Goal: Transaction & Acquisition: Purchase product/service

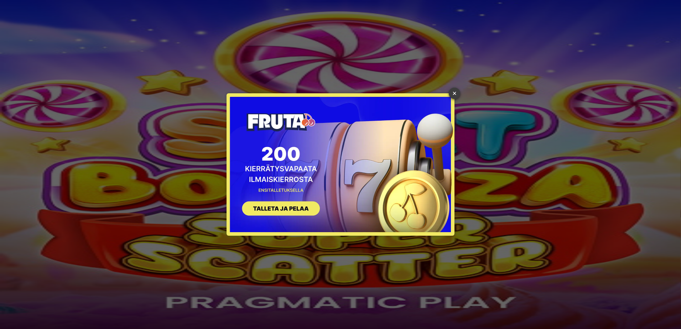
click at [452, 96] on link "×" at bounding box center [454, 93] width 11 height 11
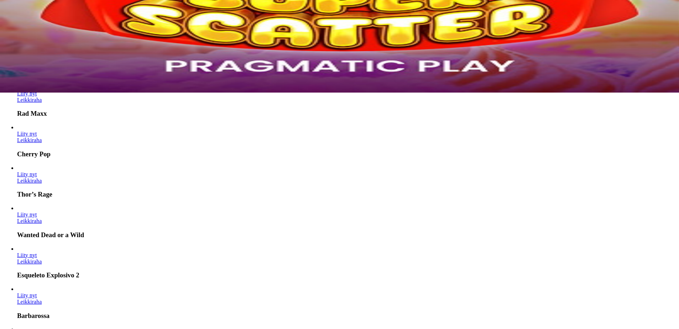
scroll to position [249, 0]
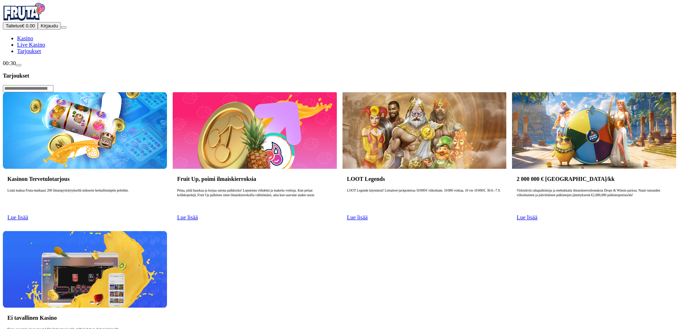
click at [28, 214] on span "Lue lisää" at bounding box center [17, 217] width 21 height 6
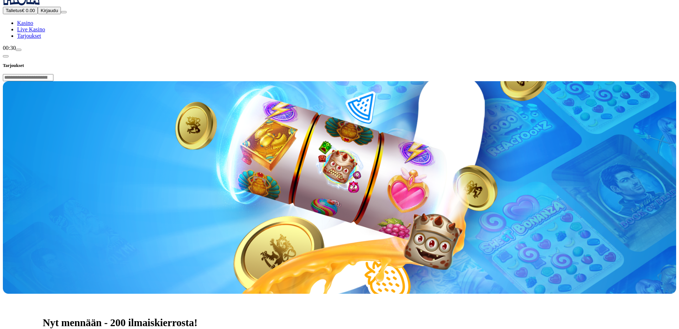
scroll to position [107, 0]
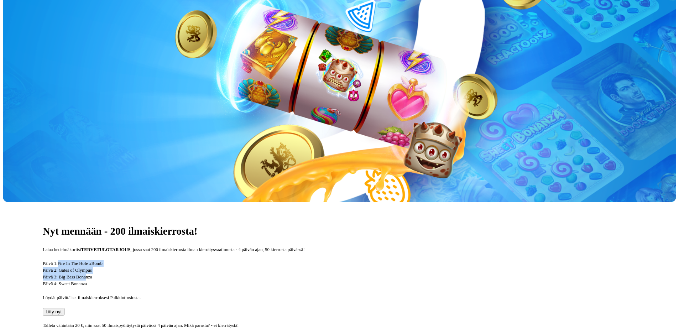
drag, startPoint x: 179, startPoint y: 158, endPoint x: 220, endPoint y: 178, distance: 45.2
click at [220, 260] on p "Päivä 1: Fire In The Hole xBomb Päivä 2: Gates of Olympus Päivä 3: Big Bass Bon…" at bounding box center [339, 273] width 593 height 27
drag, startPoint x: 183, startPoint y: 164, endPoint x: 209, endPoint y: 184, distance: 32.5
click at [209, 260] on p "Päivä 1: Fire In The Hole xBomb Päivä 2: Gates of Olympus Päivä 3: Big Bass Bon…" at bounding box center [339, 273] width 593 height 27
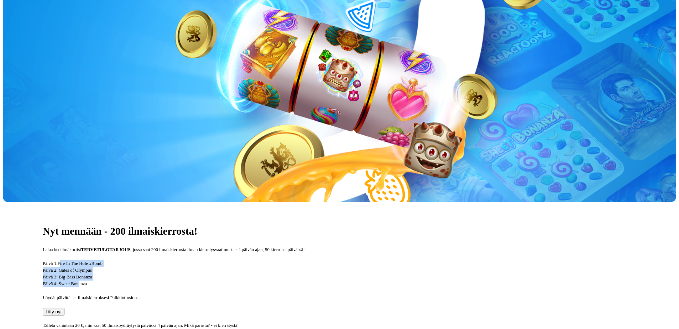
click at [209, 260] on p "Päivä 1: Fire In The Hole xBomb Päivä 2: Gates of Olympus Päivä 3: Big Bass Bon…" at bounding box center [339, 273] width 593 height 27
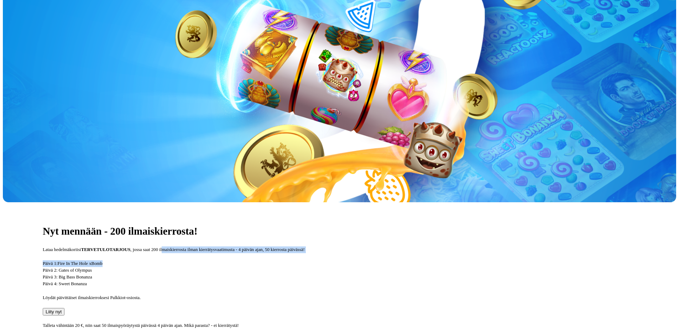
drag, startPoint x: 332, startPoint y: 147, endPoint x: 349, endPoint y: 162, distance: 22.4
click at [349, 202] on div "Nyt mennään - 200 ilmaiskierrosta! Lataa hedelmäkoriisi TERVETULOTARJOUS , joss…" at bounding box center [339, 322] width 673 height 241
click at [349, 260] on p "Päivä 1: Fire In The Hole xBomb Päivä 2: Gates of Olympus Päivä 3: Big Bass Bon…" at bounding box center [339, 273] width 593 height 27
drag, startPoint x: 373, startPoint y: 155, endPoint x: 377, endPoint y: 165, distance: 10.4
click at [377, 202] on div "Nyt mennään - 200 ilmaiskierrosta! Lataa hedelmäkoriisi TERVETULOTARJOUS , joss…" at bounding box center [339, 322] width 673 height 241
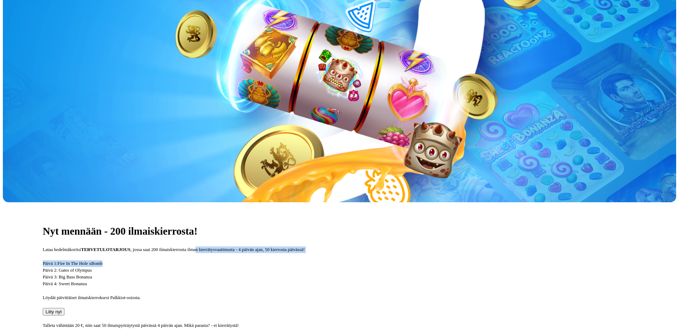
click at [377, 260] on p "Päivä 1: Fire In The Hole xBomb Päivä 2: Gates of Olympus Päivä 3: Big Bass Bon…" at bounding box center [339, 273] width 593 height 27
drag, startPoint x: 352, startPoint y: 147, endPoint x: 354, endPoint y: 157, distance: 10.5
click at [354, 202] on div "Nyt mennään - 200 ilmaiskierrosta! Lataa hedelmäkoriisi TERVETULOTARJOUS , joss…" at bounding box center [339, 322] width 673 height 241
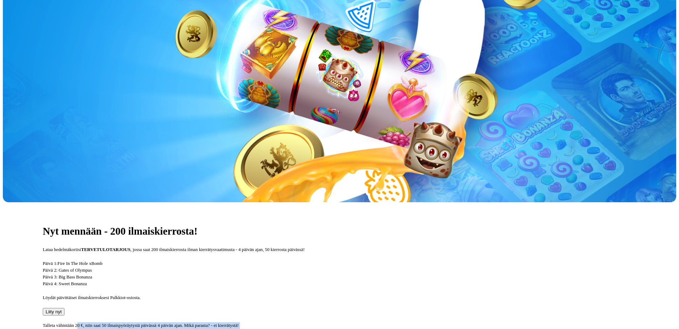
drag, startPoint x: 208, startPoint y: 240, endPoint x: 322, endPoint y: 251, distance: 114.5
click at [322, 251] on div "Nyt mennään - 200 ilmaiskierrosta! Lataa hedelmäkoriisi TERVETULOTARJOUS , joss…" at bounding box center [339, 322] width 673 height 241
drag, startPoint x: 218, startPoint y: 240, endPoint x: 312, endPoint y: 252, distance: 95.5
click at [312, 252] on div "Nyt mennään - 200 ilmaiskierrosta! Lataa hedelmäkoriisi TERVETULOTARJOUS , joss…" at bounding box center [339, 322] width 673 height 241
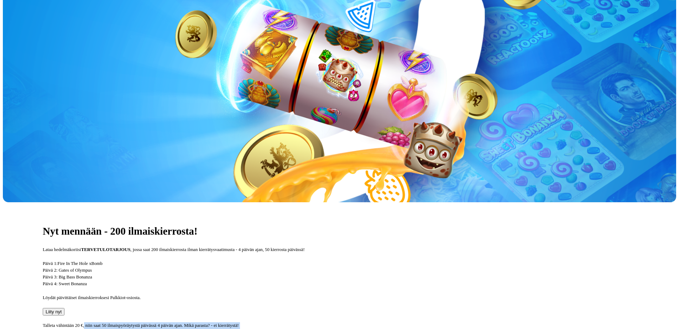
click at [312, 252] on div "Nyt mennään - 200 ilmaiskierrosta! Lataa hedelmäkoriisi TERVETULOTARJOUS , joss…" at bounding box center [339, 322] width 673 height 241
drag, startPoint x: 246, startPoint y: 238, endPoint x: 293, endPoint y: 248, distance: 48.3
click at [293, 248] on div "Nyt mennään - 200 ilmaiskierrosta! Lataa hedelmäkoriisi TERVETULOTARJOUS , joss…" at bounding box center [339, 322] width 673 height 241
click at [294, 322] on p "Talleta vähintään 20 €, niin saat 50 ilmaispyöräytystä päivässä 4 päivän ajan. …" at bounding box center [339, 325] width 593 height 7
drag, startPoint x: 237, startPoint y: 240, endPoint x: 288, endPoint y: 249, distance: 52.4
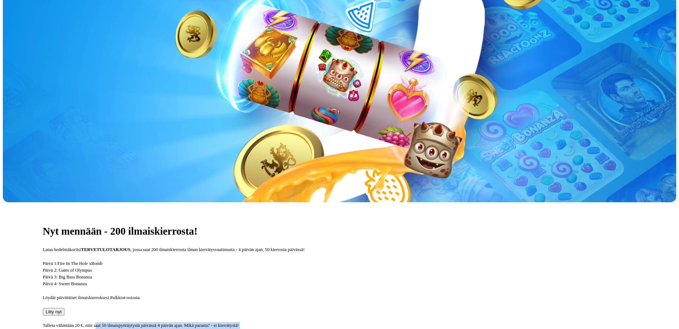
click at [288, 249] on div "Nyt mennään - 200 ilmaiskierrosta! Lataa hedelmäkoriisi TERVETULOTARJOUS , joss…" at bounding box center [339, 322] width 673 height 241
drag, startPoint x: 288, startPoint y: 249, endPoint x: 305, endPoint y: 251, distance: 16.5
click at [305, 251] on div "Nyt mennään - 200 ilmaiskierrosta! Lataa hedelmäkoriisi TERVETULOTARJOUS , joss…" at bounding box center [339, 322] width 673 height 241
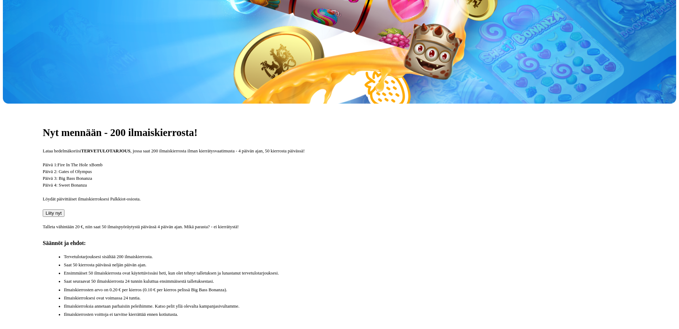
scroll to position [214, 0]
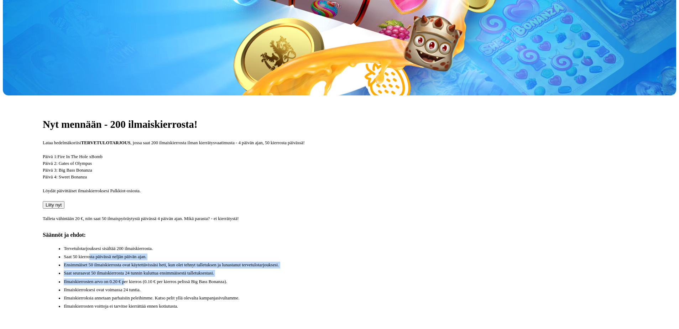
drag, startPoint x: 218, startPoint y: 191, endPoint x: 253, endPoint y: 213, distance: 41.5
click at [253, 245] on ul "Tervetulotarjouksesi sisältää 200 ilmaiskierrosta. Saat 50 kierrosta päivässä n…" at bounding box center [342, 277] width 587 height 65
click at [253, 278] on li "Ilmaiskierrosten arvo on 0.20 € per kierros (0.10 € per kierros pelissä Big Bas…" at bounding box center [350, 281] width 572 height 7
drag, startPoint x: 194, startPoint y: 192, endPoint x: 392, endPoint y: 209, distance: 199.0
click at [392, 245] on ul "Tervetulotarjouksesi sisältää 200 ilmaiskierrosta. Saat 50 kierrosta päivässä n…" at bounding box center [342, 277] width 587 height 65
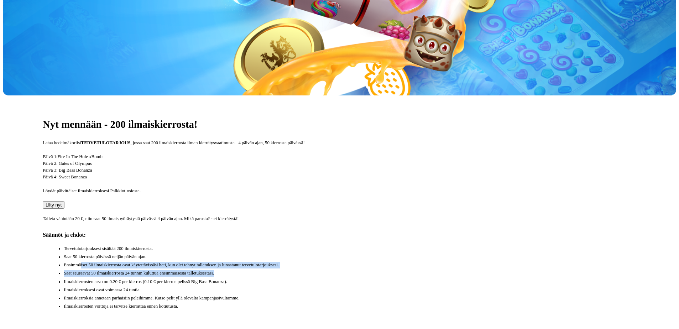
click at [392, 270] on li "Saat seuraavat 50 ilmaiskierrosta 24 tunnin kuluttua ensimmäisestä talletuksest…" at bounding box center [350, 273] width 572 height 7
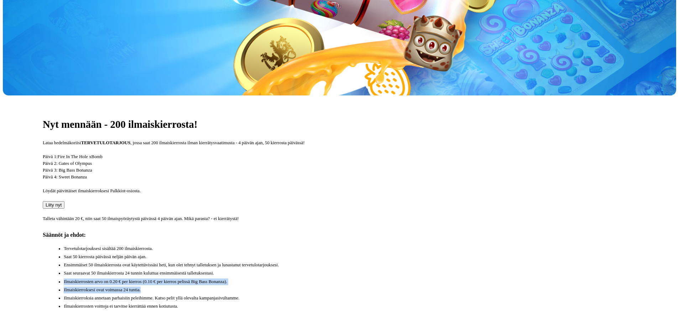
drag, startPoint x: 162, startPoint y: 214, endPoint x: 371, endPoint y: 222, distance: 208.4
click at [371, 222] on div "Nyt mennään - 200 ilmaiskierrosta! Lataa hedelmäkoriisi TERVETULOTARJOUS , joss…" at bounding box center [339, 215] width 673 height 241
click at [371, 287] on li "Ilmaiskierroksesi ovat voimassa 24 tuntia." at bounding box center [350, 290] width 572 height 7
drag, startPoint x: 324, startPoint y: 212, endPoint x: 347, endPoint y: 221, distance: 25.0
click at [347, 245] on ul "Tervetulotarjouksesi sisältää 200 ilmaiskierrosta. Saat 50 kierrosta päivässä n…" at bounding box center [342, 277] width 587 height 65
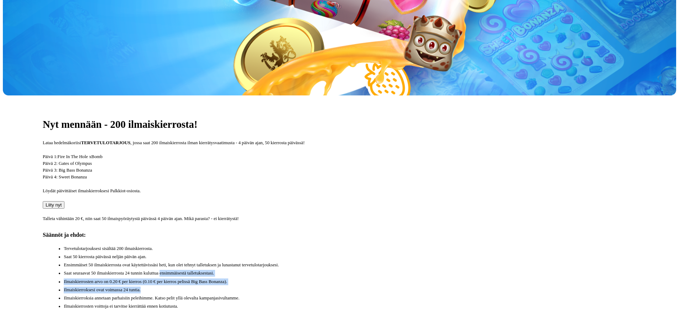
click at [347, 245] on ul "Tervetulotarjouksesi sisältää 200 ilmaiskierrosta. Saat 50 kierrosta päivässä n…" at bounding box center [342, 277] width 587 height 65
drag, startPoint x: 244, startPoint y: 215, endPoint x: 287, endPoint y: 224, distance: 43.7
click at [287, 245] on ul "Tervetulotarjouksesi sisältää 200 ilmaiskierrosta. Saat 50 kierrosta päivässä n…" at bounding box center [342, 277] width 587 height 65
click at [287, 287] on li "Ilmaiskierroksesi ovat voimassa 24 tuntia." at bounding box center [350, 290] width 572 height 7
drag, startPoint x: 237, startPoint y: 204, endPoint x: 272, endPoint y: 215, distance: 36.4
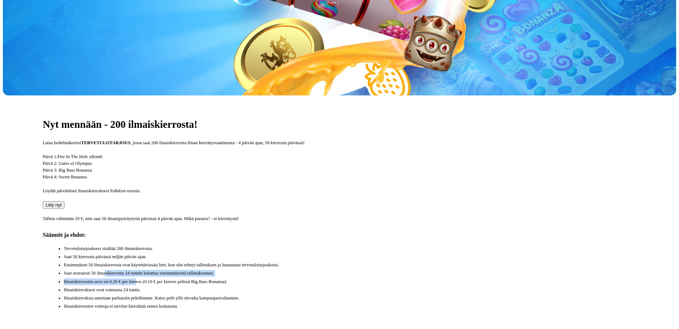
click at [272, 245] on ul "Tervetulotarjouksesi sisältää 200 ilmaiskierrosta. Saat 50 kierrosta päivässä n…" at bounding box center [342, 277] width 587 height 65
click at [272, 278] on li "Ilmaiskierrosten arvo on 0.20 € per kierros (0.10 € per kierros pelissä Big Bas…" at bounding box center [350, 281] width 572 height 7
drag, startPoint x: 236, startPoint y: 194, endPoint x: 271, endPoint y: 216, distance: 40.3
click at [271, 245] on ul "Tervetulotarjouksesi sisältää 200 ilmaiskierrosta. Saat 50 kierrosta päivässä n…" at bounding box center [342, 277] width 587 height 65
click at [271, 278] on li "Ilmaiskierrosten arvo on 0.20 € per kierros (0.10 € per kierros pelissä Big Bas…" at bounding box center [350, 281] width 572 height 7
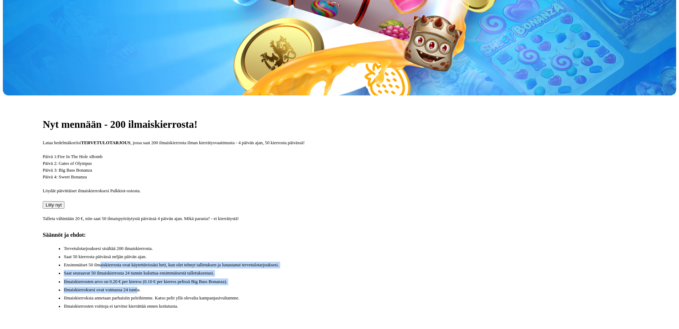
drag, startPoint x: 220, startPoint y: 193, endPoint x: 273, endPoint y: 229, distance: 63.9
click at [273, 245] on ul "Tervetulotarjouksesi sisältää 200 ilmaiskierrosta. Saat 50 kierrosta päivässä n…" at bounding box center [342, 277] width 587 height 65
click at [273, 287] on li "Ilmaiskierroksesi ovat voimassa 24 tuntia." at bounding box center [350, 290] width 572 height 7
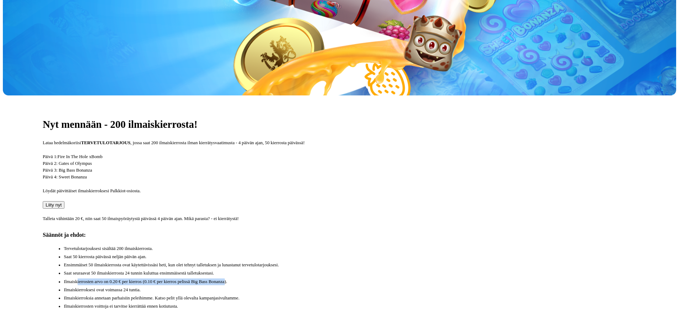
drag, startPoint x: 184, startPoint y: 218, endPoint x: 400, endPoint y: 216, distance: 216.5
click at [400, 278] on li "Ilmaiskierrosten arvo on 0.20 € per kierros (0.10 € per kierros pelissä Big Bas…" at bounding box center [350, 281] width 572 height 7
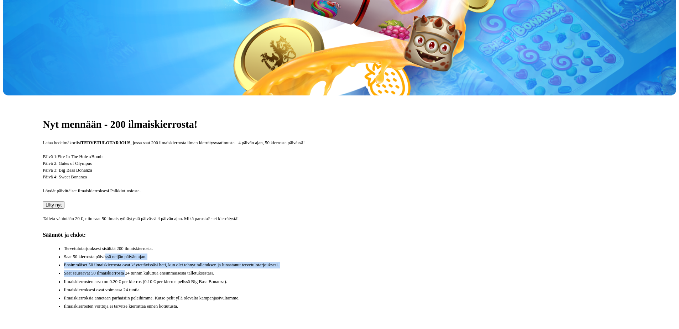
drag, startPoint x: 228, startPoint y: 183, endPoint x: 260, endPoint y: 201, distance: 36.6
click at [260, 245] on ul "Tervetulotarjouksesi sisältää 200 ilmaiskierrosta. Saat 50 kierrosta päivässä n…" at bounding box center [342, 277] width 587 height 65
click at [260, 270] on li "Saat seuraavat 50 ilmaiskierrosta 24 tunnin kuluttua ensimmäisestä talletuksest…" at bounding box center [350, 273] width 572 height 7
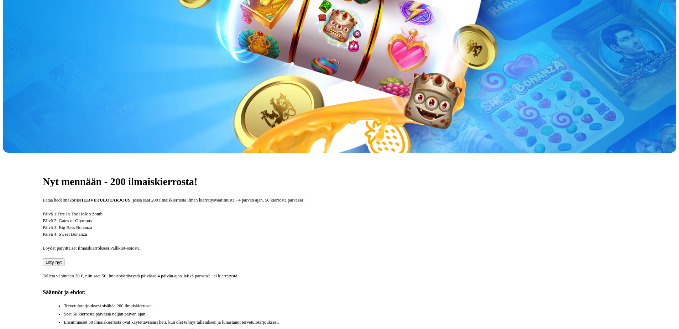
scroll to position [142, 0]
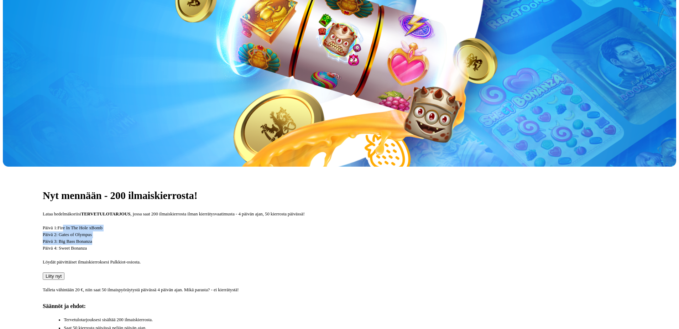
drag, startPoint x: 187, startPoint y: 124, endPoint x: 228, endPoint y: 146, distance: 46.7
click at [228, 225] on p "Päivä 1: Fire In The Hole xBomb Päivä 2: Gates of Olympus Päivä 3: Big Bass Bon…" at bounding box center [339, 238] width 593 height 27
drag, startPoint x: 200, startPoint y: 144, endPoint x: 248, endPoint y: 157, distance: 50.2
click at [248, 167] on div "Nyt mennään - 200 ilmaiskierrosta! Lataa hedelmäkoriisi TERVETULOTARJOUS , joss…" at bounding box center [339, 287] width 673 height 241
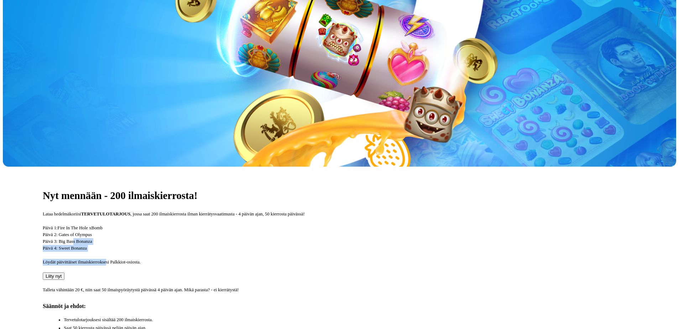
click at [248, 167] on div "Nyt mennään - 200 ilmaiskierrosta! Lataa hedelmäkoriisi TERVETULOTARJOUS , joss…" at bounding box center [339, 287] width 673 height 241
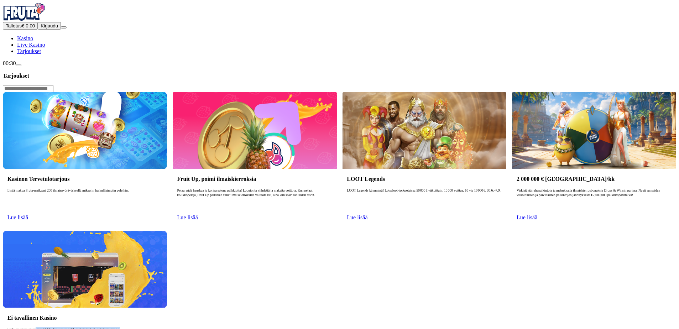
drag, startPoint x: 154, startPoint y: 257, endPoint x: 172, endPoint y: 263, distance: 19.1
drag, startPoint x: 143, startPoint y: 112, endPoint x: 173, endPoint y: 121, distance: 31.6
click at [162, 188] on p "Lisää makua Fruta-matkaasi 200 ilmaispyöräytyksellä mikserin herkullisimpiin pe…" at bounding box center [84, 199] width 155 height 23
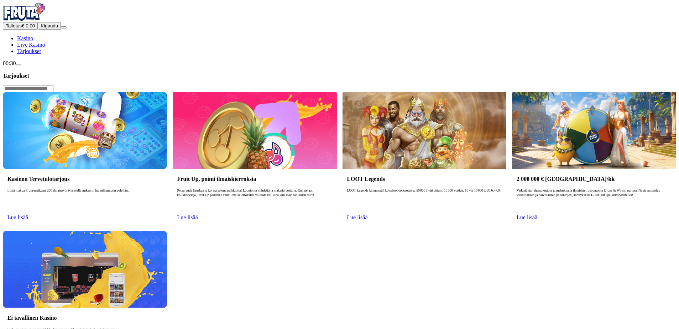
click at [162, 188] on p "Lisää makua Fruta-matkaasi 200 ilmaispyöräytyksellä mikserin herkullisimpiin pe…" at bounding box center [84, 199] width 155 height 23
drag, startPoint x: 156, startPoint y: 117, endPoint x: 169, endPoint y: 120, distance: 13.4
click at [167, 169] on div "Kasinon Tervetulotarjous Lisää makua Fruta-matkaasi 200 ilmaispyöräytyksellä mi…" at bounding box center [85, 197] width 164 height 57
click at [162, 188] on p "Lisää makua Fruta-matkaasi 200 ilmaispyöräytyksellä mikserin herkullisimpiin pe…" at bounding box center [84, 199] width 155 height 23
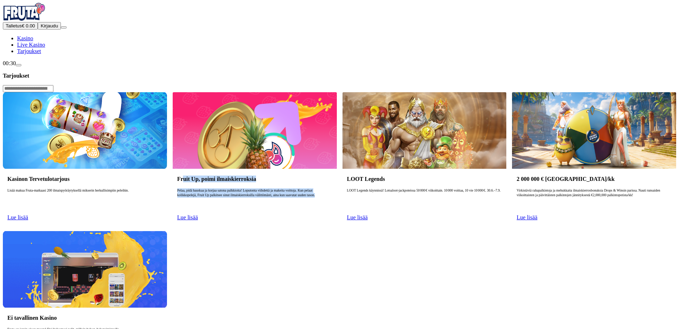
drag, startPoint x: 265, startPoint y: 111, endPoint x: 312, endPoint y: 131, distance: 51.5
click at [312, 169] on div "Fruit Up, poimi ilmaiskierroksia Pelaa, pidä hauskaa ja korjaa satona palkkioit…" at bounding box center [255, 197] width 164 height 57
click at [312, 188] on p "Pelaa, pidä hauskaa ja korjaa satona palkkioita! Loputonta viihdettä ja makeita…" at bounding box center [254, 199] width 155 height 23
drag, startPoint x: 312, startPoint y: 131, endPoint x: 249, endPoint y: 112, distance: 65.9
click at [249, 169] on div "Fruit Up, poimi ilmaiskierroksia Pelaa, pidä hauskaa ja korjaa satona palkkioit…" at bounding box center [255, 197] width 164 height 57
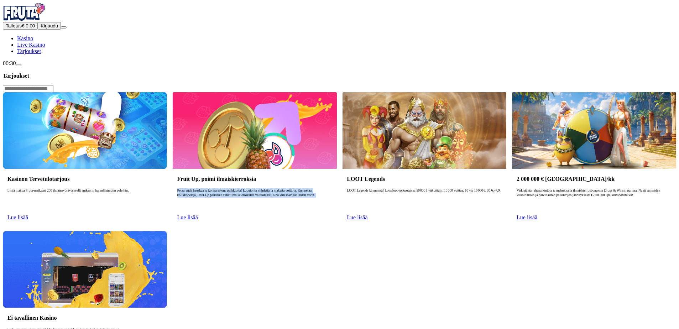
click at [249, 169] on div "Fruit Up, poimi ilmaiskierroksia Pelaa, pidä hauskaa ja korjaa satona palkkioit…" at bounding box center [255, 197] width 164 height 57
click at [167, 169] on div "Kasinon Tervetulotarjous Lisää makua Fruta-matkaasi 200 ilmaispyöräytyksellä mi…" at bounding box center [85, 197] width 164 height 57
click at [28, 214] on link "Lue lisää" at bounding box center [17, 217] width 21 height 6
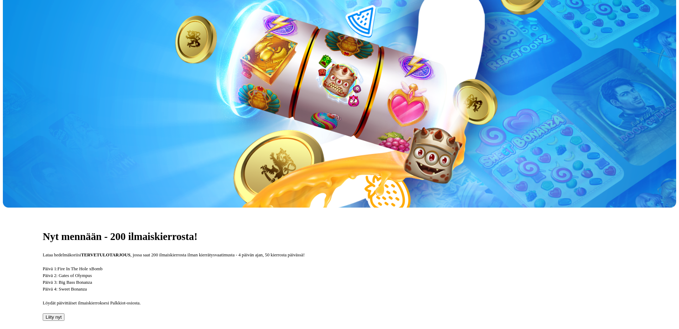
scroll to position [107, 0]
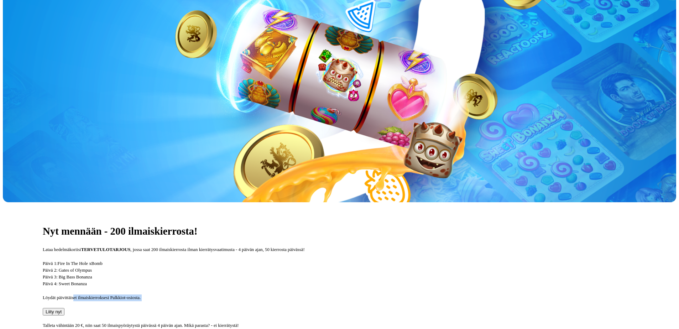
click at [245, 211] on div "Nyt mennään - 200 ilmaiskierrosta! Lataa hedelmäkoriisi TERVETULOTARJOUS , joss…" at bounding box center [339, 322] width 673 height 241
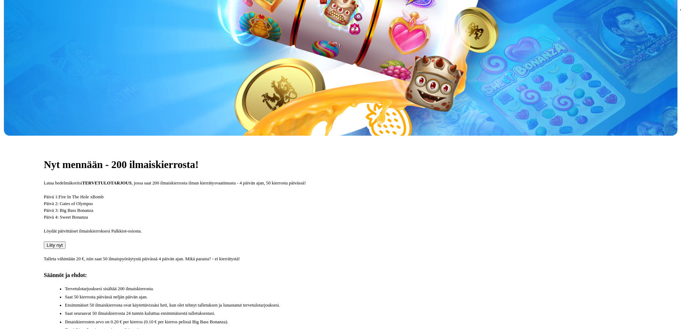
scroll to position [178, 0]
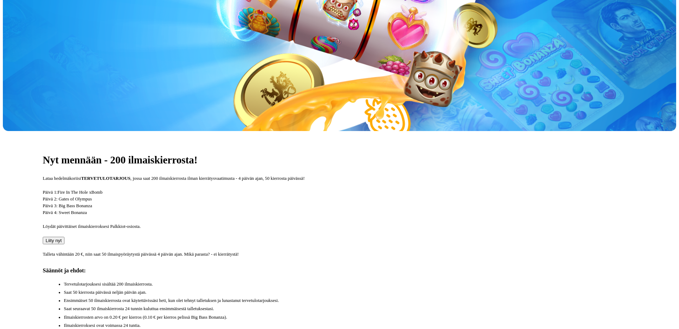
drag, startPoint x: 194, startPoint y: 271, endPoint x: 307, endPoint y: 274, distance: 113.6
click at [307, 329] on li "Ilmaiskierroksia annetaan parhaisiin peleihimme. Katso pelit yllä olevalta kamp…" at bounding box center [350, 333] width 572 height 7
drag, startPoint x: 242, startPoint y: 270, endPoint x: 353, endPoint y: 278, distance: 111.0
click at [353, 281] on ul "Tervetulotarjouksesi sisältää 200 ilmaiskierrosta. Saat 50 kierrosta päivässä n…" at bounding box center [342, 313] width 587 height 65
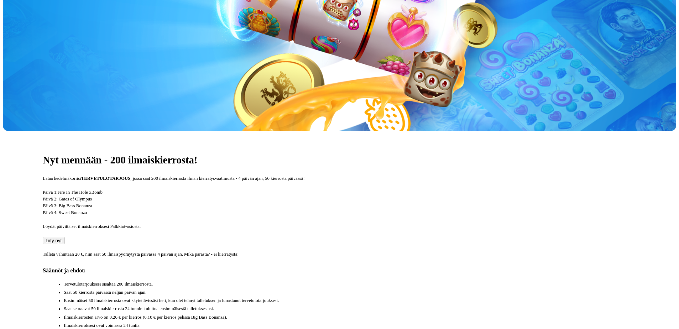
drag, startPoint x: 329, startPoint y: 282, endPoint x: 178, endPoint y: 279, distance: 150.2
click at [64, 237] on button "Liity nyt" at bounding box center [54, 240] width 22 height 7
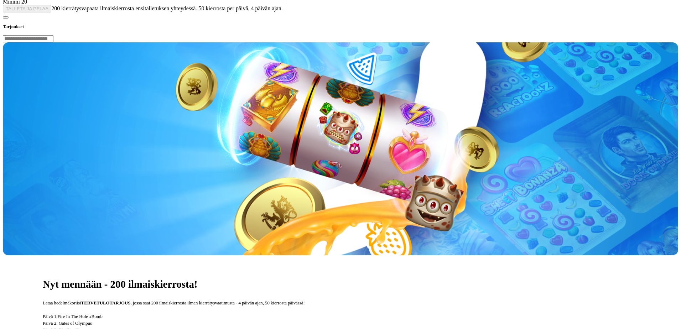
type input "*"
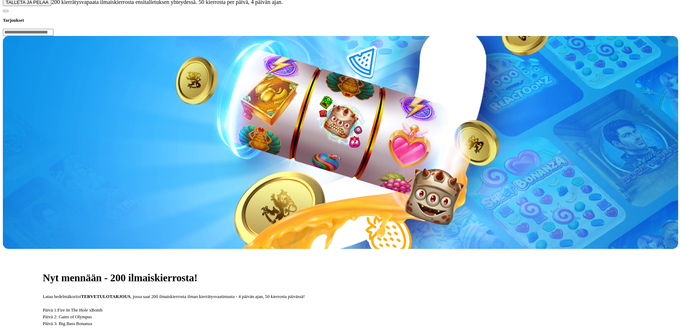
type input "**"
drag, startPoint x: 236, startPoint y: 11, endPoint x: 301, endPoint y: 124, distance: 129.5
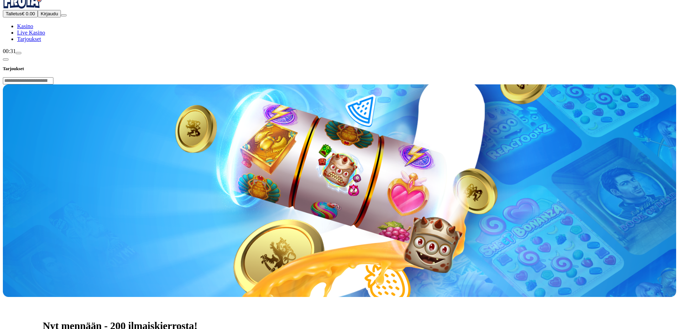
scroll to position [107, 0]
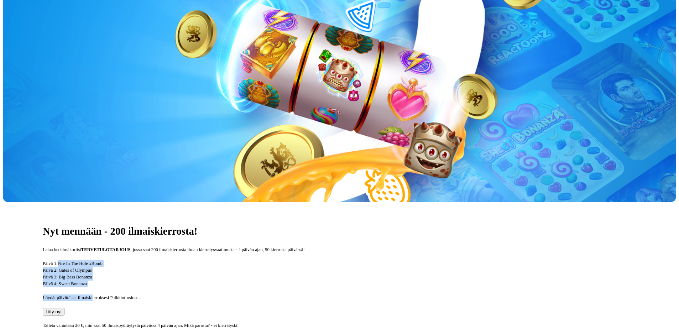
drag, startPoint x: 177, startPoint y: 164, endPoint x: 228, endPoint y: 193, distance: 58.8
click at [228, 202] on div "Nyt mennään - 200 ilmaiskierrosta! Lataa hedelmäkoriisi TERVETULOTARJOUS , joss…" at bounding box center [339, 322] width 673 height 241
drag, startPoint x: 220, startPoint y: 183, endPoint x: 158, endPoint y: 160, distance: 66.8
click at [158, 260] on p "Päivä 1: Fire In The Hole xBomb Päivä 2: Gates of Olympus Päivä 3: Big Bass Bon…" at bounding box center [339, 273] width 593 height 27
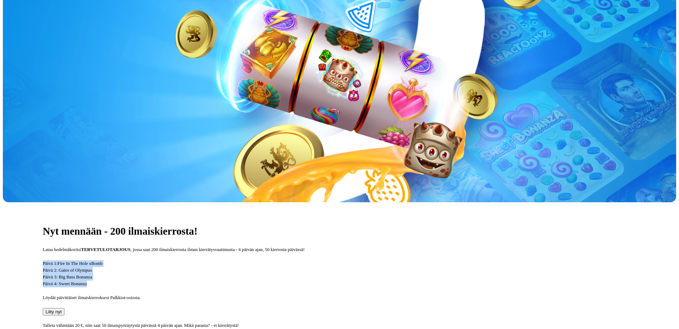
click at [158, 260] on p "Päivä 1: Fire In The Hole xBomb Päivä 2: Gates of Olympus Päivä 3: Big Bass Bon…" at bounding box center [339, 273] width 593 height 27
drag, startPoint x: 150, startPoint y: 156, endPoint x: 249, endPoint y: 192, distance: 105.2
click at [249, 202] on div "Nyt mennään - 200 ilmaiskierrosta! Lataa hedelmäkoriisi TERVETULOTARJOUS , joss…" at bounding box center [339, 322] width 673 height 241
click at [249, 260] on p "Päivä 1: Fire In The Hole xBomb Päivä 2: Gates of Olympus Päivä 3: Big Bass Bon…" at bounding box center [339, 273] width 593 height 27
drag, startPoint x: 249, startPoint y: 192, endPoint x: 157, endPoint y: 169, distance: 95.4
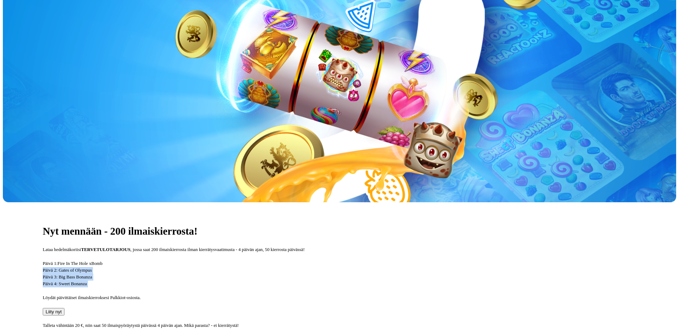
click at [157, 260] on p "Päivä 1: Fire In The Hole xBomb Päivä 2: Gates of Olympus Päivä 3: Big Bass Bon…" at bounding box center [339, 273] width 593 height 27
drag, startPoint x: 158, startPoint y: 157, endPoint x: 233, endPoint y: 187, distance: 81.2
click at [233, 202] on div "Nyt mennään - 200 ilmaiskierrosta! Lataa hedelmäkoriisi TERVETULOTARJOUS , joss…" at bounding box center [339, 322] width 673 height 241
click at [233, 260] on p "Päivä 1: Fire In The Hole xBomb Päivä 2: Gates of Olympus Päivä 3: Big Bass Bon…" at bounding box center [339, 273] width 593 height 27
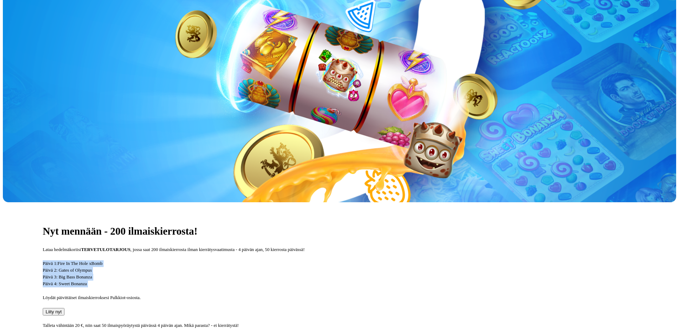
drag, startPoint x: 233, startPoint y: 187, endPoint x: 161, endPoint y: 163, distance: 76.1
click at [161, 260] on p "Päivä 1: Fire In The Hole xBomb Päivä 2: Gates of Olympus Päivä 3: Big Bass Bon…" at bounding box center [339, 273] width 593 height 27
drag, startPoint x: 152, startPoint y: 159, endPoint x: 242, endPoint y: 191, distance: 95.3
click at [242, 202] on div "Nyt mennään - 200 ilmaiskierrosta! Lataa hedelmäkoriisi TERVETULOTARJOUS , joss…" at bounding box center [339, 322] width 673 height 241
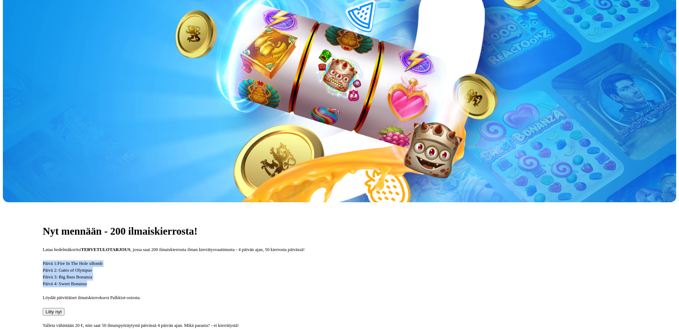
click at [242, 260] on p "Päivä 1: Fire In The Hole xBomb Päivä 2: Gates of Olympus Päivä 3: Big Bass Bon…" at bounding box center [339, 273] width 593 height 27
drag, startPoint x: 164, startPoint y: 157, endPoint x: 205, endPoint y: 176, distance: 45.1
click at [205, 202] on div "Nyt mennään - 200 ilmaiskierrosta! Lataa hedelmäkoriisi TERVETULOTARJOUS , joss…" at bounding box center [339, 322] width 673 height 241
click at [205, 260] on p "Päivä 1: Fire In The Hole xBomb Päivä 2: Gates of Olympus Päivä 3: Big Bass Bon…" at bounding box center [339, 273] width 593 height 27
drag, startPoint x: 235, startPoint y: 193, endPoint x: 164, endPoint y: 166, distance: 75.8
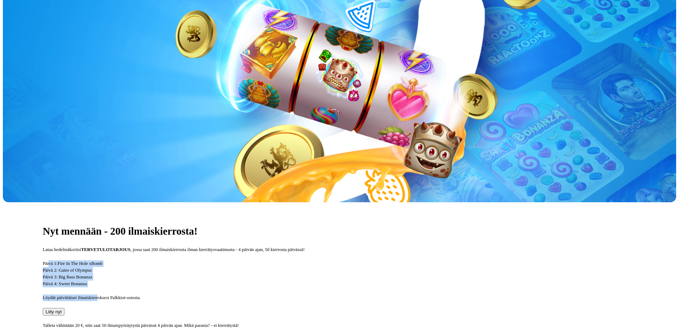
click at [164, 202] on div "Nyt mennään - 200 ilmaiskierrosta! Lataa hedelmäkoriisi TERVETULOTARJOUS , joss…" at bounding box center [339, 322] width 673 height 241
click at [164, 260] on p "Päivä 1: Fire In The Hole xBomb Päivä 2: Gates of Olympus Päivä 3: Big Bass Bon…" at bounding box center [339, 273] width 593 height 27
drag, startPoint x: 153, startPoint y: 163, endPoint x: 235, endPoint y: 188, distance: 85.6
click at [235, 202] on div "Nyt mennään - 200 ilmaiskierrosta! Lataa hedelmäkoriisi TERVETULOTARJOUS , joss…" at bounding box center [339, 322] width 673 height 241
click at [235, 260] on p "Päivä 1: Fire In The Hole xBomb Päivä 2: Gates of Olympus Päivä 3: Big Bass Bon…" at bounding box center [339, 273] width 593 height 27
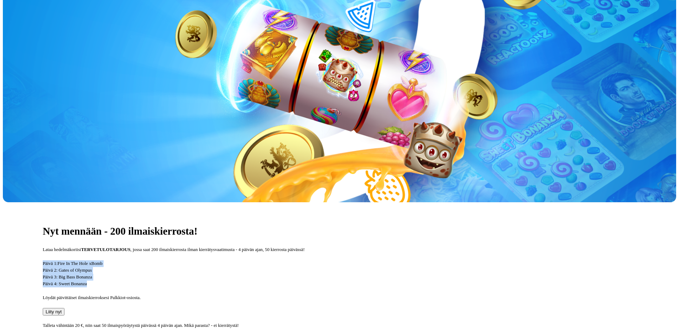
drag, startPoint x: 244, startPoint y: 189, endPoint x: 151, endPoint y: 163, distance: 96.1
click at [151, 202] on div "Nyt mennään - 200 ilmaiskierrosta! Lataa hedelmäkoriisi TERVETULOTARJOUS , joss…" at bounding box center [339, 322] width 673 height 241
drag, startPoint x: 158, startPoint y: 157, endPoint x: 247, endPoint y: 195, distance: 97.5
click at [247, 202] on div "Nyt mennään - 200 ilmaiskierrosta! Lataa hedelmäkoriisi TERVETULOTARJOUS , joss…" at bounding box center [339, 322] width 673 height 241
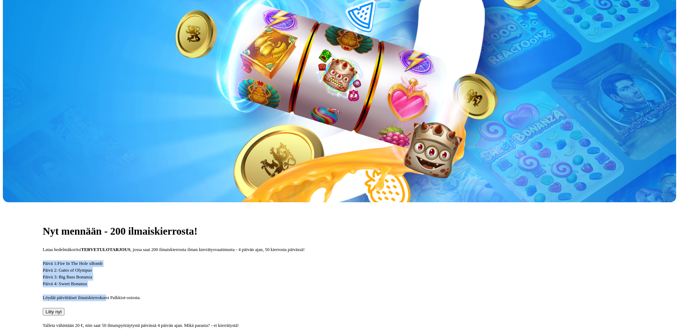
click at [247, 202] on div "Nyt mennään - 200 ilmaiskierrosta! Lataa hedelmäkoriisi TERVETULOTARJOUS , joss…" at bounding box center [339, 322] width 673 height 241
drag, startPoint x: 240, startPoint y: 185, endPoint x: 155, endPoint y: 163, distance: 88.4
click at [155, 202] on div "Nyt mennään - 200 ilmaiskierrosta! Lataa hedelmäkoriisi TERVETULOTARJOUS , joss…" at bounding box center [339, 322] width 673 height 241
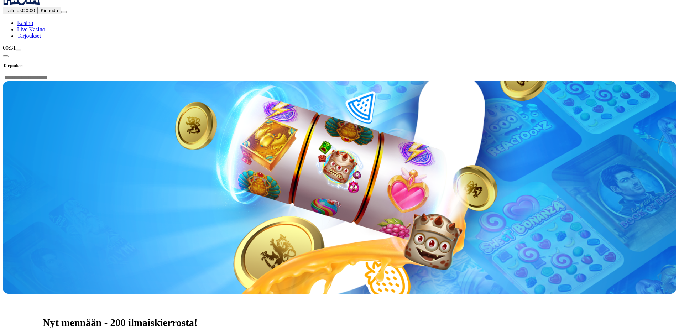
scroll to position [142, 0]
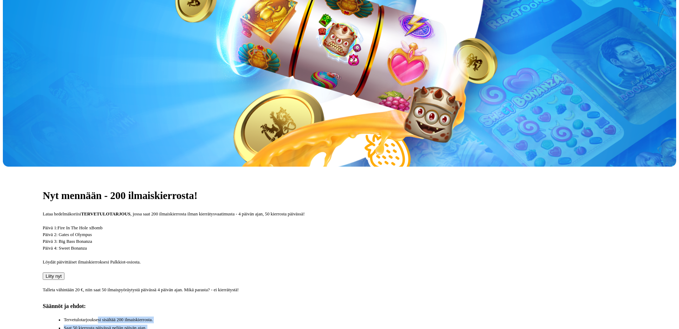
drag, startPoint x: 216, startPoint y: 249, endPoint x: 278, endPoint y: 282, distance: 69.6
drag, startPoint x: 262, startPoint y: 275, endPoint x: 299, endPoint y: 287, distance: 38.3
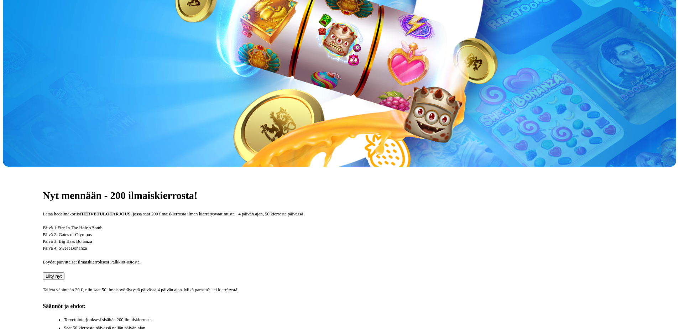
drag, startPoint x: 228, startPoint y: 256, endPoint x: 277, endPoint y: 290, distance: 59.4
drag, startPoint x: 262, startPoint y: 296, endPoint x: 266, endPoint y: 298, distance: 4.0
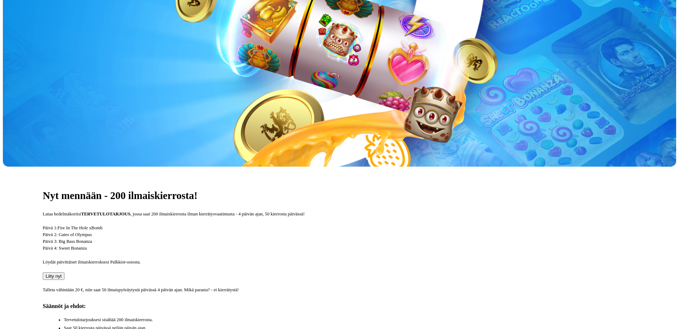
drag, startPoint x: 232, startPoint y: 273, endPoint x: 256, endPoint y: 302, distance: 37.1
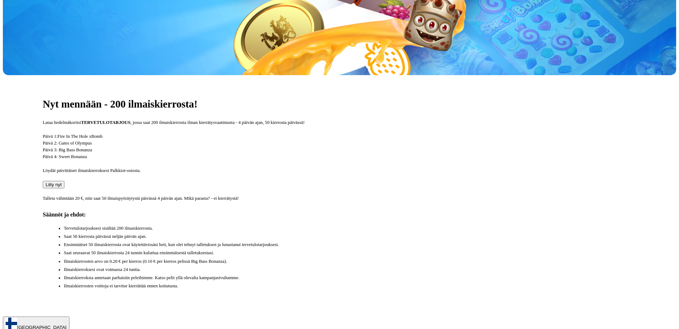
scroll to position [285, 0]
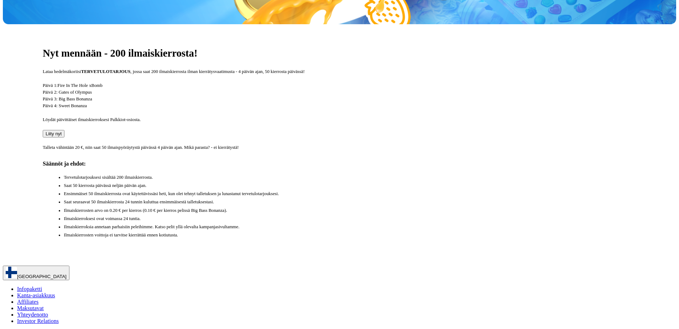
drag, startPoint x: 230, startPoint y: 281, endPoint x: 528, endPoint y: 291, distance: 297.8
drag, startPoint x: 519, startPoint y: 277, endPoint x: 532, endPoint y: 289, distance: 17.6
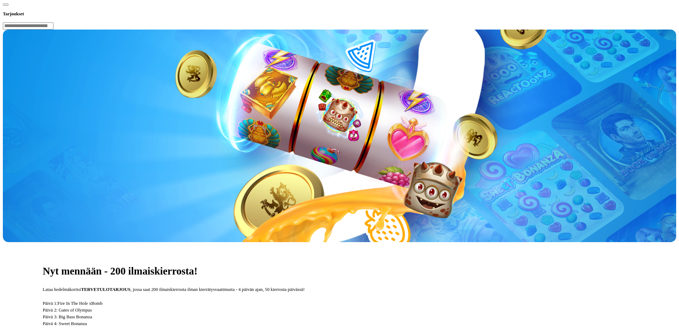
scroll to position [71, 0]
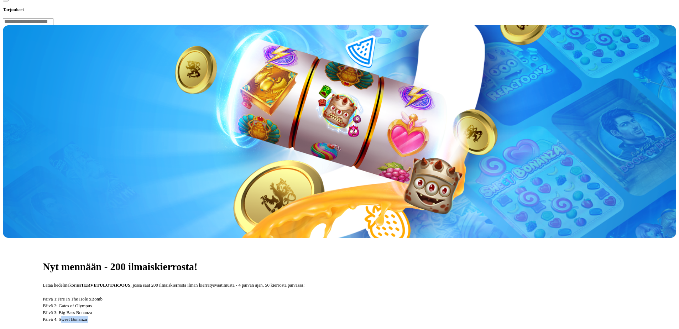
drag, startPoint x: 223, startPoint y: 226, endPoint x: 185, endPoint y: 222, distance: 37.9
drag, startPoint x: 185, startPoint y: 222, endPoint x: 192, endPoint y: 226, distance: 7.5
click at [185, 296] on p "Päivä 1: Fire In The Hole xBomb Päivä 2: Gates of Olympus Päivä 3: Big Bass Bon…" at bounding box center [339, 309] width 593 height 27
click at [229, 296] on p "Päivä 1: Fire In The Hole xBomb Päivä 2: Gates of Olympus Päivä 3: Big Bass Bon…" at bounding box center [339, 309] width 593 height 27
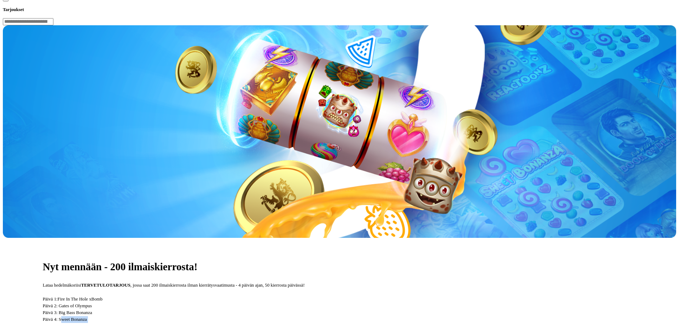
click at [229, 296] on p "Päivä 1: Fire In The Hole xBomb Päivä 2: Gates of Olympus Päivä 3: Big Bass Bon…" at bounding box center [339, 309] width 593 height 27
drag, startPoint x: 229, startPoint y: 225, endPoint x: 233, endPoint y: 228, distance: 5.1
click at [233, 296] on p "Päivä 1: Fire In The Hole xBomb Päivä 2: Gates of Olympus Päivä 3: Big Bass Bon…" at bounding box center [339, 309] width 593 height 27
drag, startPoint x: 215, startPoint y: 224, endPoint x: 174, endPoint y: 224, distance: 40.9
click at [174, 296] on p "Päivä 1: Fire In The Hole xBomb Päivä 2: Gates of Olympus Päivä 3: Big Bass Bon…" at bounding box center [339, 309] width 593 height 27
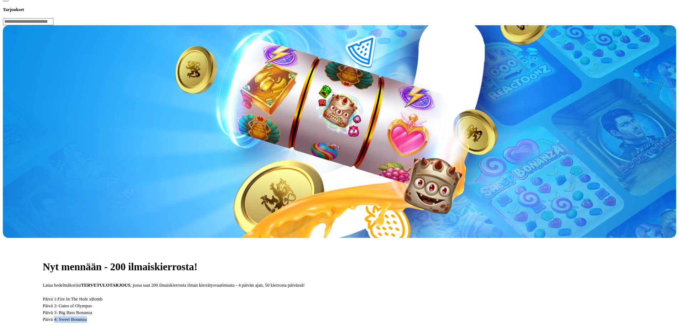
click at [174, 296] on p "Päivä 1: Fire In The Hole xBomb Päivä 2: Gates of Olympus Päivä 3: Big Bass Bon…" at bounding box center [339, 309] width 593 height 27
drag, startPoint x: 231, startPoint y: 225, endPoint x: 179, endPoint y: 225, distance: 52.0
click at [179, 296] on p "Päivä 1: Fire In The Hole xBomb Päivä 2: Gates of Olympus Päivä 3: Big Bass Bon…" at bounding box center [339, 309] width 593 height 27
drag, startPoint x: 179, startPoint y: 225, endPoint x: 184, endPoint y: 226, distance: 5.4
click at [180, 296] on p "Päivä 1: Fire In The Hole xBomb Päivä 2: Gates of Olympus Päivä 3: Big Bass Bon…" at bounding box center [339, 309] width 593 height 27
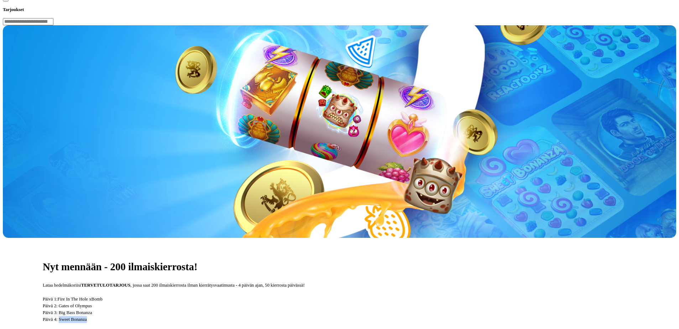
click at [233, 296] on p "Päivä 1: Fire In The Hole xBomb Päivä 2: Gates of Olympus Päivä 3: Big Bass Bon…" at bounding box center [339, 309] width 593 height 27
drag, startPoint x: 222, startPoint y: 225, endPoint x: 183, endPoint y: 224, distance: 38.8
click at [183, 296] on p "Päivä 1: Fire In The Hole xBomb Päivä 2: Gates of Olympus Päivä 3: Big Bass Bon…" at bounding box center [339, 309] width 593 height 27
drag, startPoint x: 238, startPoint y: 227, endPoint x: 176, endPoint y: 226, distance: 61.6
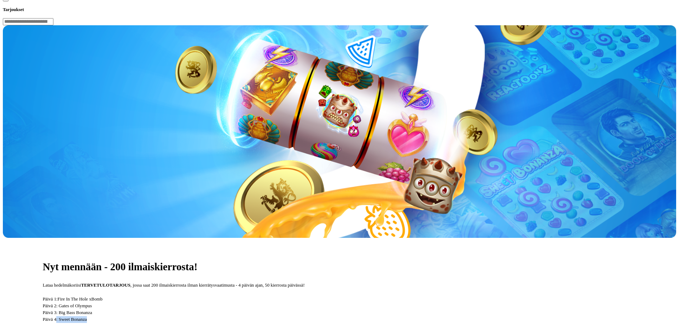
click at [176, 296] on p "Päivä 1: Fire In The Hole xBomb Päivä 2: Gates of Olympus Päivä 3: Big Bass Bon…" at bounding box center [339, 309] width 593 height 27
drag, startPoint x: 176, startPoint y: 226, endPoint x: 181, endPoint y: 226, distance: 4.6
click at [177, 296] on p "Päivä 1: Fire In The Hole xBomb Päivä 2: Gates of Olympus Päivä 3: Big Bass Bon…" at bounding box center [339, 309] width 593 height 27
click at [232, 296] on p "Päivä 1: Fire In The Hole xBomb Päivä 2: Gates of Olympus Päivä 3: Big Bass Bon…" at bounding box center [339, 309] width 593 height 27
drag
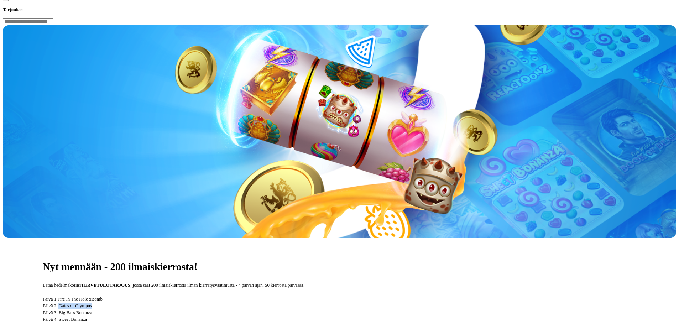
click at [178, 296] on p "Päivä 1: Fire In The Hole xBomb Päivä 2: Gates of Olympus Päivä 3: Big Bass Bon…" at bounding box center [339, 309] width 593 height 27
click at [226, 296] on p "Päivä 1: Fire In The Hole xBomb Päivä 2: Gates of Olympus Päivä 3: Big Bass Bon…" at bounding box center [339, 309] width 593 height 27
click at [177, 296] on p "Päivä 1: Fire In The Hole xBomb Päivä 2: Gates of Olympus Päivä 3: Big Bass Bon…" at bounding box center [339, 309] width 593 height 27
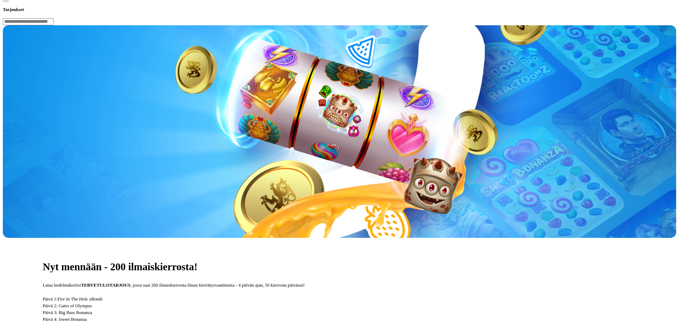
click at [236, 296] on p "Päivä 1: Fire In The Hole xBomb Päivä 2: Gates of Olympus Päivä 3: Big Bass Bon…" at bounding box center [339, 309] width 593 height 27
click at [175, 296] on p "Päivä 1: Fire In The Hole xBomb Päivä 2: Gates of Olympus Päivä 3: Big Bass Bon…" at bounding box center [339, 309] width 593 height 27
click at [191, 296] on p "Päivä 1: Fire In The Hole xBomb Päivä 2: Gates of Olympus Päivä 3: Big Bass Bon…" at bounding box center [339, 309] width 593 height 27
click at [103, 297] on span "Fire In The Hole xBomb" at bounding box center [80, 299] width 45 height 5
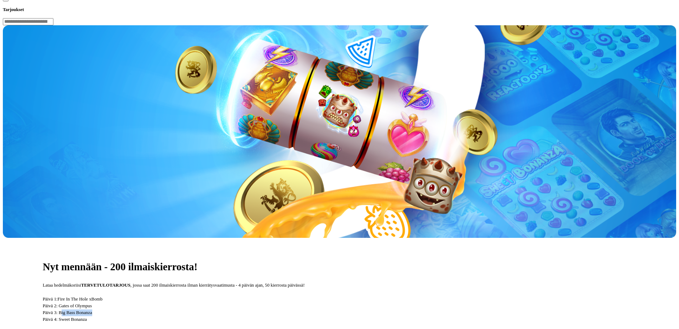
click at [183, 296] on p "Päivä 1: Fire In The Hole xBomb Päivä 2: Gates of Olympus Päivä 3: Big Bass Bon…" at bounding box center [339, 309] width 593 height 27
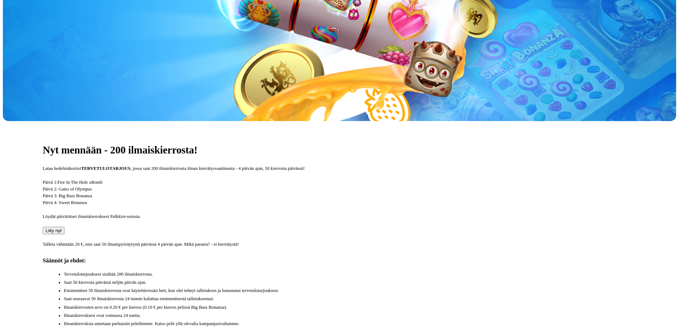
scroll to position [214, 0]
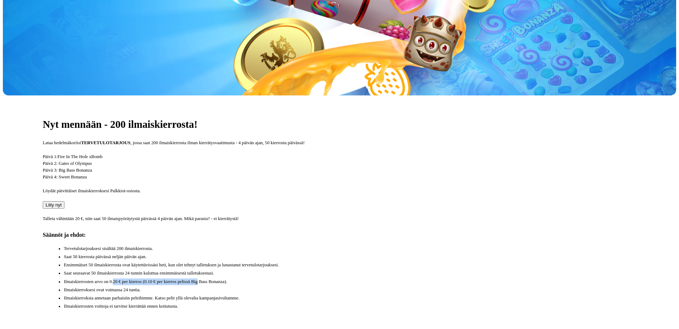
click at [361, 278] on li "Ilmaiskierrosten arvo on 0.20 € per kierros (0.10 € per kierros pelissä Big Bas…" at bounding box center [350, 281] width 572 height 7
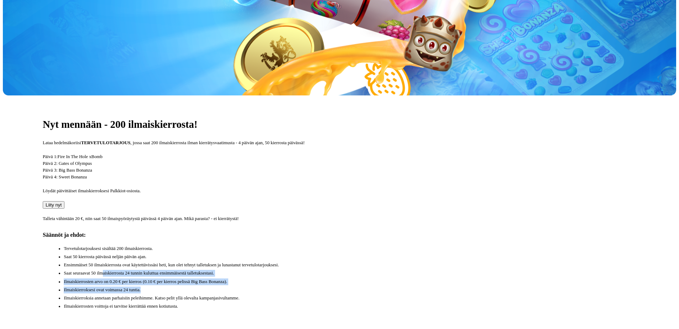
click at [320, 245] on ul "Tervetulotarjouksesi sisältää 200 ilmaiskierrosta. Saat 50 kierrosta päivässä n…" at bounding box center [342, 277] width 587 height 65
click at [320, 287] on li "Ilmaiskierroksesi ovat voimassa 24 tuntia." at bounding box center [350, 290] width 572 height 7
click at [373, 245] on ul "Tervetulotarjouksesi sisältää 200 ilmaiskierrosta. Saat 50 kierrosta päivässä n…" at bounding box center [342, 277] width 587 height 65
click at [337, 270] on li "Saat seuraavat 50 ilmaiskierrosta 24 tunnin kuluttua ensimmäisestä talletuksest…" at bounding box center [350, 273] width 572 height 7
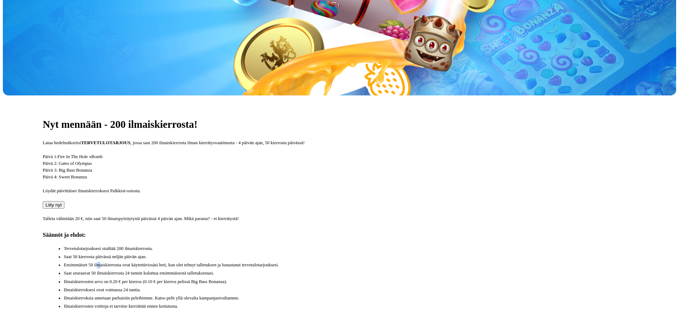
click at [216, 262] on li "Ensimmäiset 50 ilmaiskierrosta ovat käytettävissäsi heti, kun olet tehnyt talle…" at bounding box center [350, 265] width 572 height 7
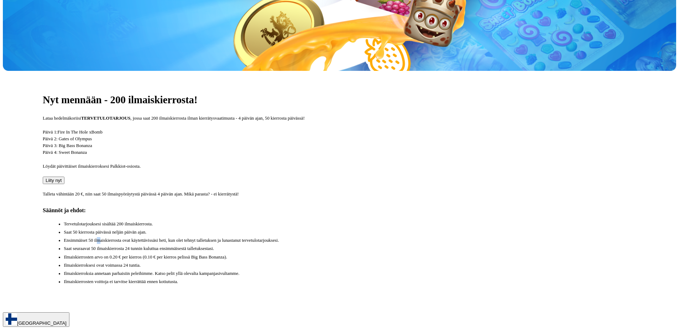
scroll to position [249, 0]
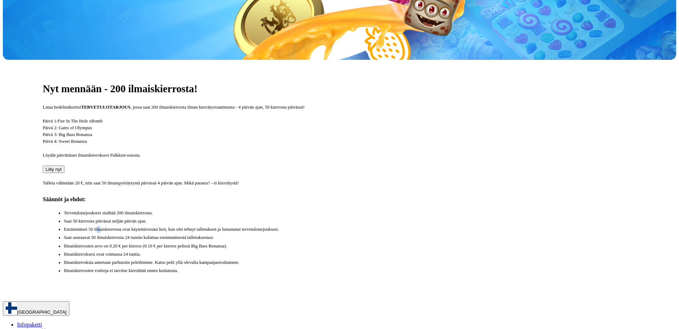
click at [62, 167] on span "Liity nyt" at bounding box center [54, 169] width 16 height 5
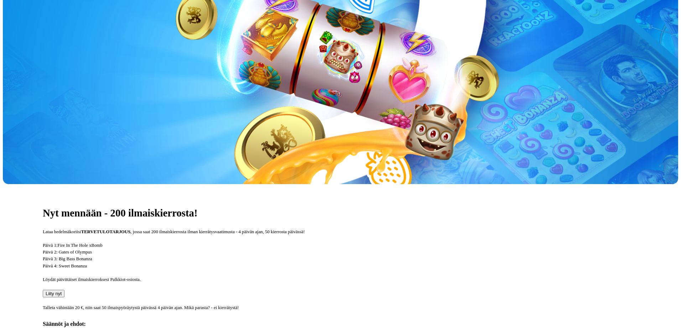
type input "*"
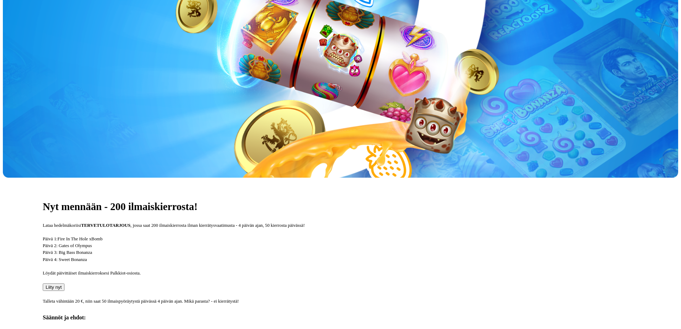
type input "**"
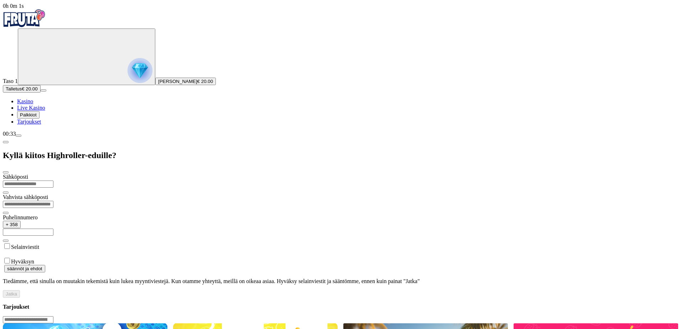
click at [53, 180] on input "email" at bounding box center [28, 183] width 51 height 7
type input "**********"
drag, startPoint x: 154, startPoint y: 82, endPoint x: 105, endPoint y: 81, distance: 49.1
click at [53, 201] on input "**********" at bounding box center [28, 204] width 51 height 7
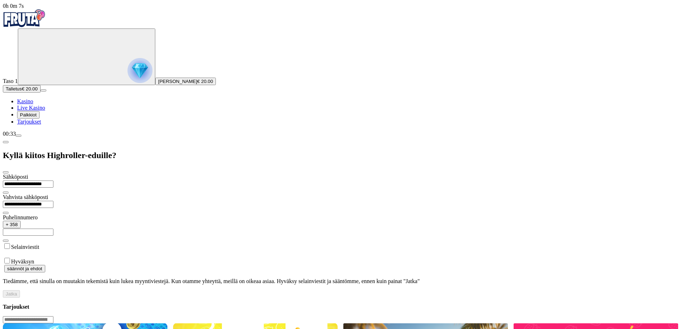
click at [53, 180] on input "**********" at bounding box center [28, 183] width 51 height 7
click at [180, 242] on div "Selainviestit" at bounding box center [340, 249] width 675 height 15
click at [53, 229] on input "text" at bounding box center [28, 232] width 51 height 7
click at [34, 258] on label "Hyväksyn" at bounding box center [22, 261] width 23 height 6
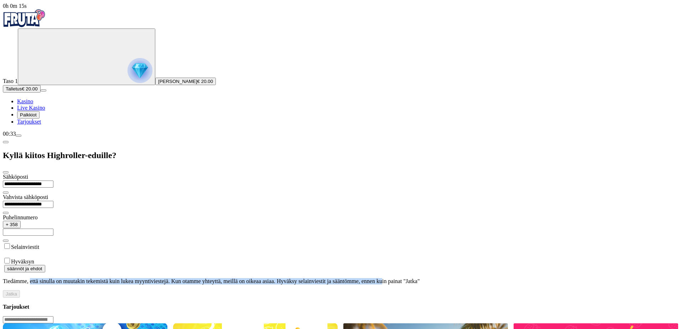
drag, startPoint x: 129, startPoint y: 177, endPoint x: 198, endPoint y: 192, distance: 70.2
click at [198, 278] on p "Tiedämme, että sinulla on muutakin tekemistä kuin lukea myyntiviestejä. Kun ota…" at bounding box center [340, 281] width 675 height 6
drag, startPoint x: 181, startPoint y: 187, endPoint x: 203, endPoint y: 195, distance: 23.0
click at [203, 278] on p "Tiedämme, että sinulla on muutakin tekemistä kuin lukea myyntiviestejä. Kun ota…" at bounding box center [340, 281] width 675 height 6
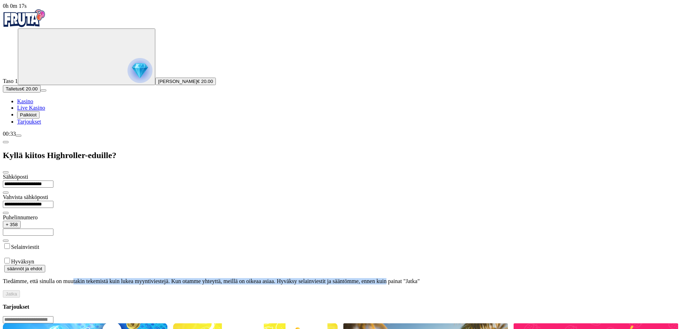
click at [203, 278] on p "Tiedämme, että sinulla on muutakin tekemistä kuin lukea myyntiviestejä. Kun ota…" at bounding box center [340, 281] width 675 height 6
drag, startPoint x: 179, startPoint y: 188, endPoint x: 203, endPoint y: 195, distance: 25.3
click at [203, 278] on p "Tiedämme, että sinulla on muutakin tekemistä kuin lukea myyntiviestejä. Kun ota…" at bounding box center [340, 281] width 675 height 6
drag, startPoint x: 127, startPoint y: 179, endPoint x: 176, endPoint y: 196, distance: 51.8
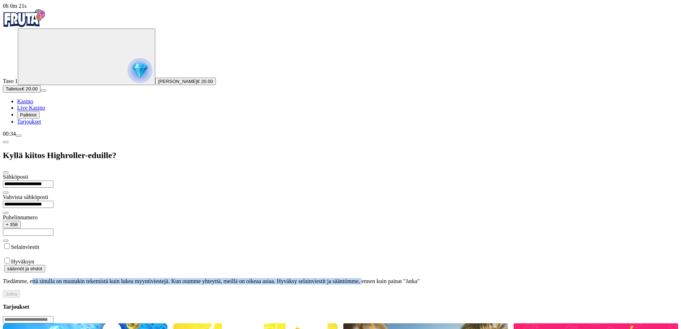
click at [176, 278] on p "Tiedämme, että sinulla on muutakin tekemistä kuin lukea myyntiviestejä. Kun ota…" at bounding box center [340, 281] width 675 height 6
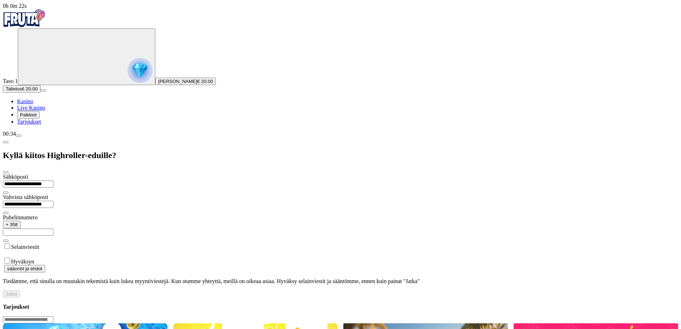
click at [161, 174] on form "**********" at bounding box center [340, 236] width 675 height 124
click at [53, 229] on input "text" at bounding box center [28, 232] width 51 height 7
type input "********"
click at [20, 290] on button "Jatka" at bounding box center [11, 293] width 17 height 7
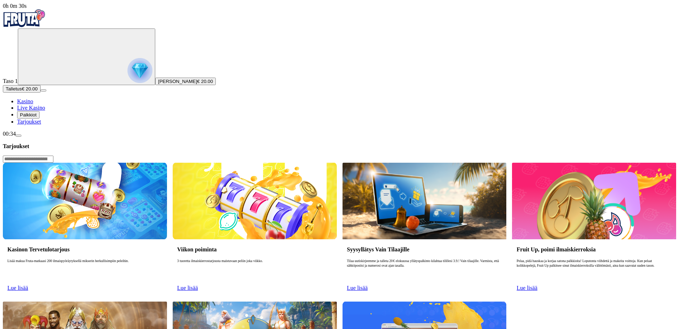
click at [41, 125] on link "Tarjoukset" at bounding box center [29, 122] width 24 height 6
click at [37, 117] on span "Palkkiot" at bounding box center [28, 114] width 17 height 5
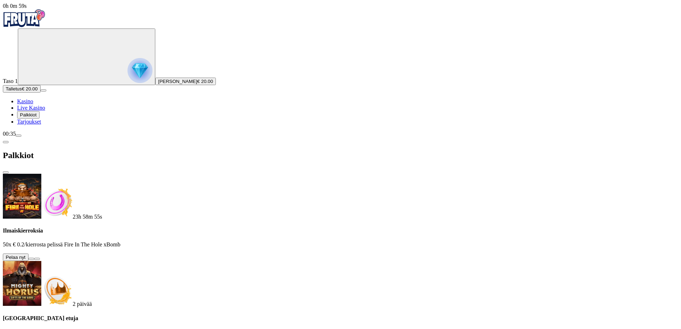
click at [6, 172] on span "close icon" at bounding box center [6, 172] width 0 height 0
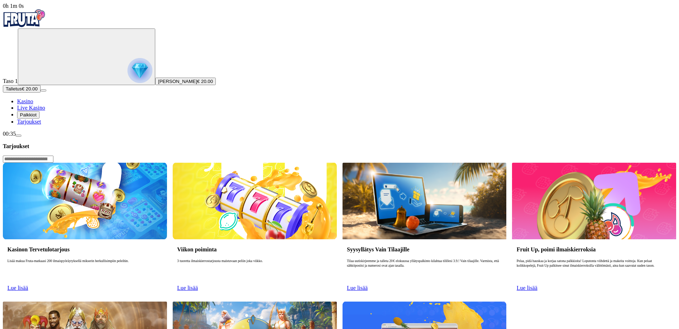
click at [37, 117] on span "Palkkiot" at bounding box center [28, 114] width 17 height 5
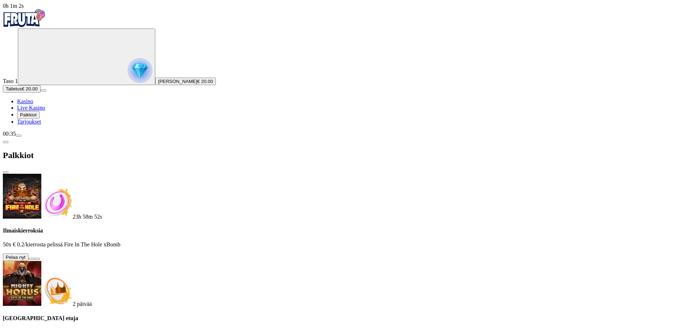
click at [34, 258] on button at bounding box center [31, 259] width 6 height 2
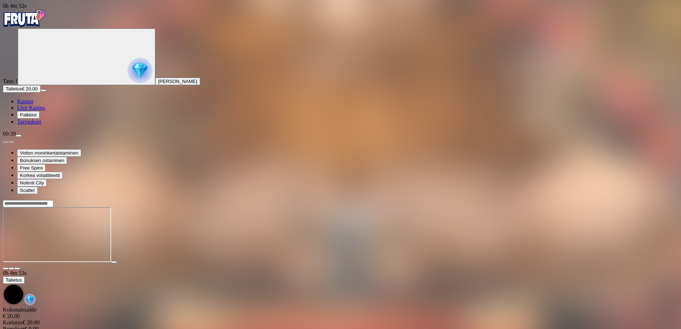
click at [37, 117] on span "Palkkiot" at bounding box center [28, 114] width 17 height 5
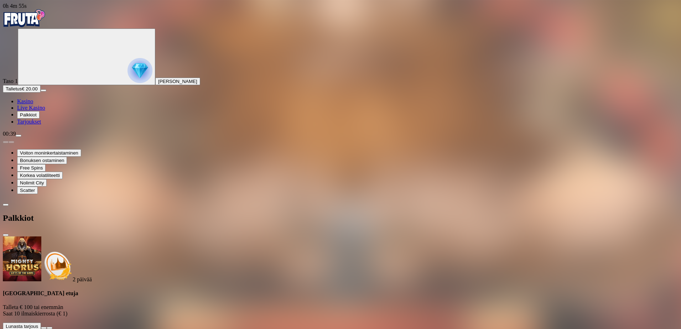
click at [6, 235] on span "close icon" at bounding box center [6, 235] width 0 height 0
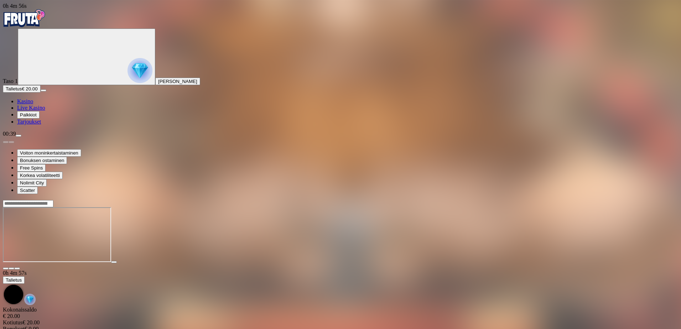
click at [19, 136] on span "menu icon" at bounding box center [19, 136] width 0 height 0
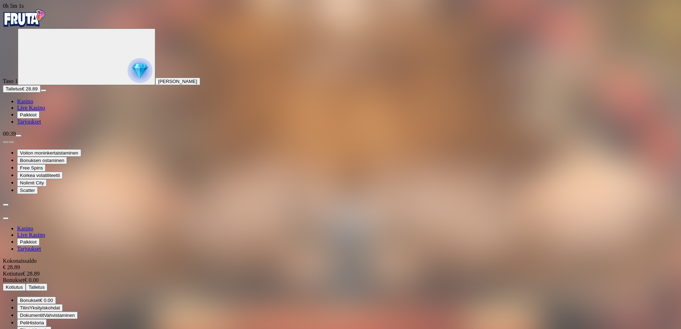
click at [23, 284] on span "Kotiutus" at bounding box center [14, 286] width 17 height 5
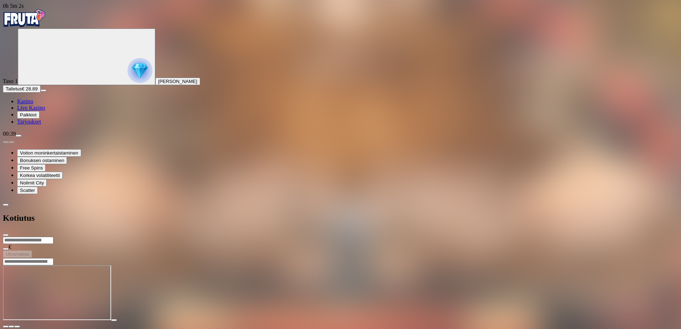
click at [53, 237] on input "number" at bounding box center [28, 240] width 51 height 7
click at [93, 200] on div "Kotiutus" at bounding box center [340, 218] width 675 height 37
click at [6, 205] on span "chevron-left icon" at bounding box center [6, 205] width 0 height 0
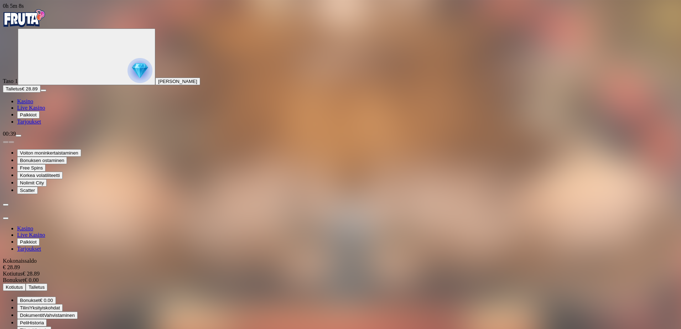
click at [23, 284] on span "Kotiutus" at bounding box center [14, 286] width 17 height 5
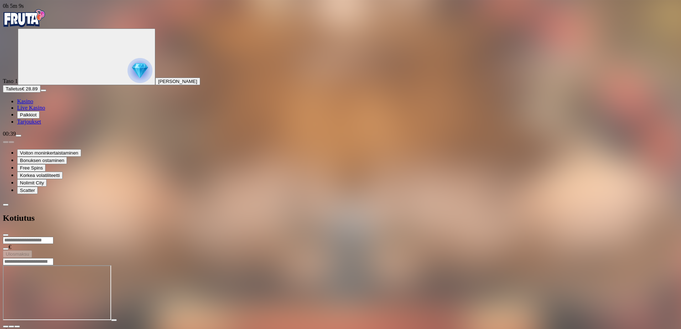
click at [53, 237] on input "number" at bounding box center [28, 240] width 51 height 7
type input "*"
type input "**"
click at [32, 250] on button "Ulosmaksu" at bounding box center [17, 253] width 29 height 7
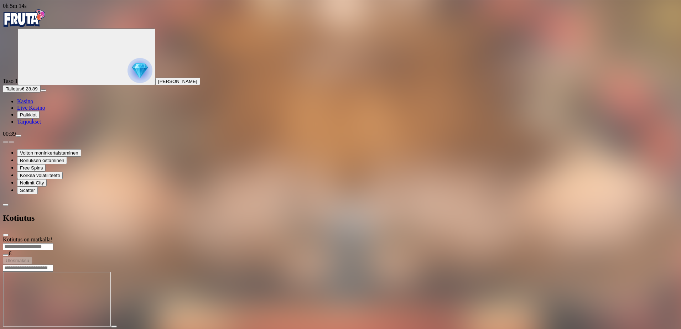
click at [6, 205] on span "chevron-left icon" at bounding box center [6, 205] width 0 height 0
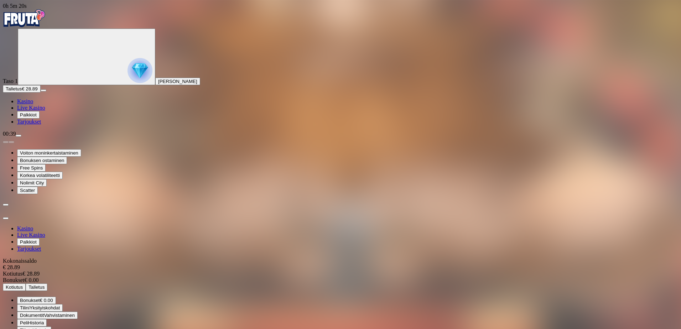
click at [22, 271] on span "Kotiutus" at bounding box center [13, 274] width 20 height 6
click at [28, 320] on span "Peli" at bounding box center [24, 322] width 8 height 5
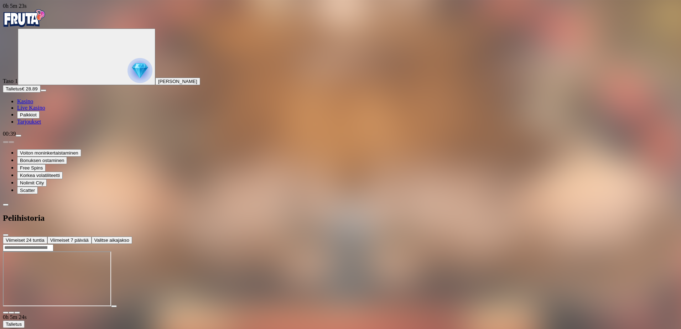
click at [44, 237] on span "Viimeiset 24 tuntia" at bounding box center [25, 239] width 39 height 5
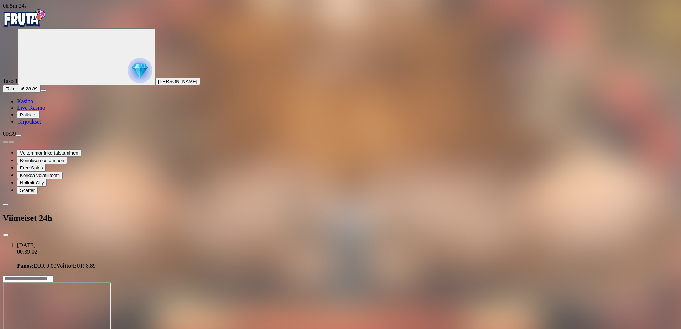
click at [137, 242] on li "[DATE] 00:39:02 Panos : EUR 0.00 Voitto : EUR 8.89" at bounding box center [347, 255] width 661 height 27
click at [81, 200] on div "Viimeiset 24h" at bounding box center [340, 218] width 675 height 37
click at [6, 205] on span "chevron-left icon" at bounding box center [6, 205] width 0 height 0
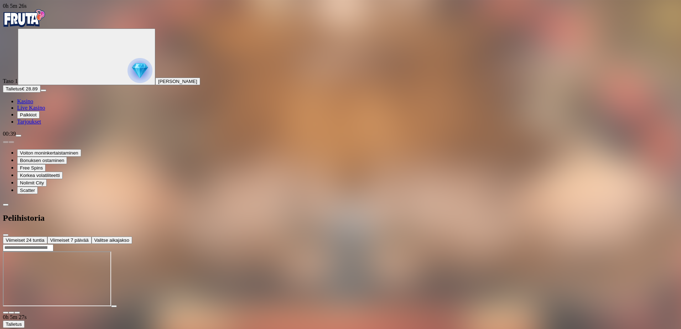
click at [6, 205] on span "chevron-left icon" at bounding box center [6, 205] width 0 height 0
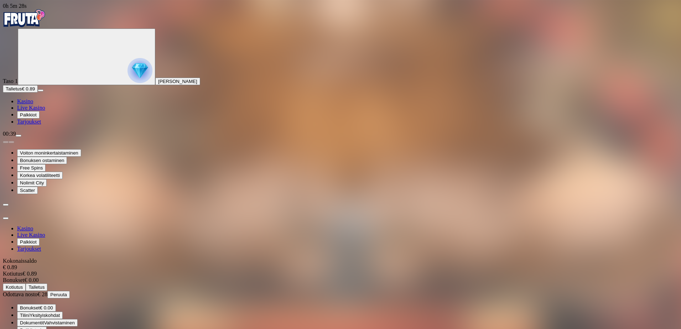
click at [53, 305] on span "Bonukset € 0.00" at bounding box center [36, 307] width 33 height 5
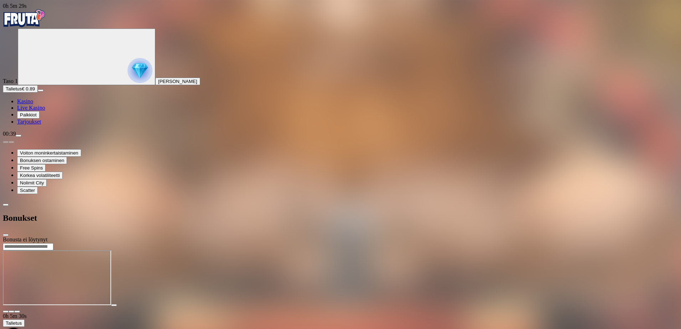
click at [94, 200] on div "Bonukset" at bounding box center [340, 218] width 675 height 37
click at [6, 205] on span "chevron-left icon" at bounding box center [6, 205] width 0 height 0
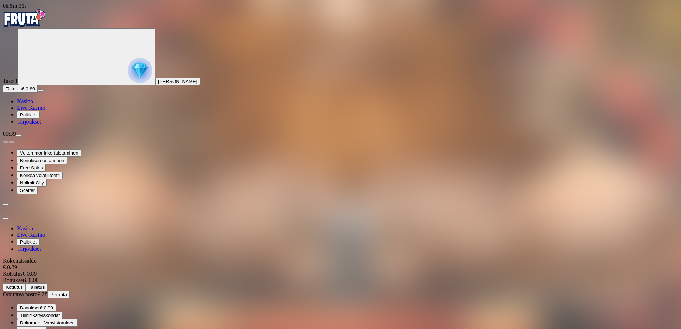
click at [191, 271] on div "Kotiutus € 0.89" at bounding box center [340, 274] width 675 height 6
click at [197, 271] on div "Kotiutus € 0.89" at bounding box center [340, 274] width 675 height 6
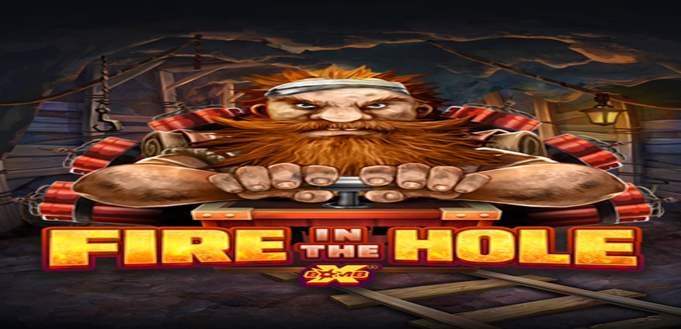
click at [67, 292] on span "Peruuta" at bounding box center [58, 294] width 17 height 5
click at [33, 104] on span "Kasino" at bounding box center [25, 101] width 16 height 6
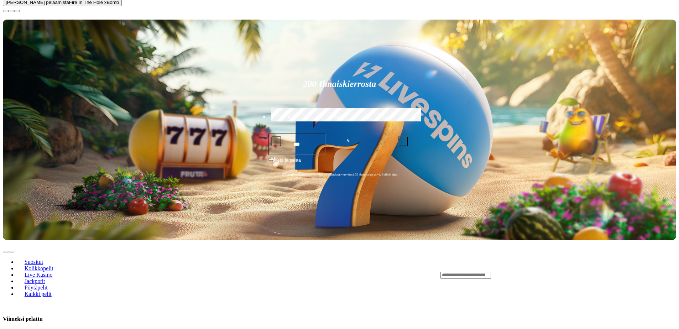
scroll to position [285, 0]
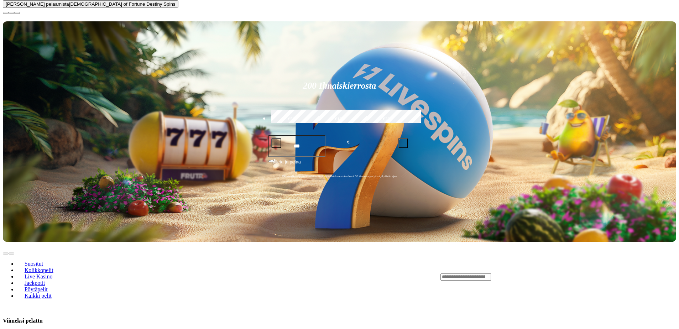
scroll to position [249, 0]
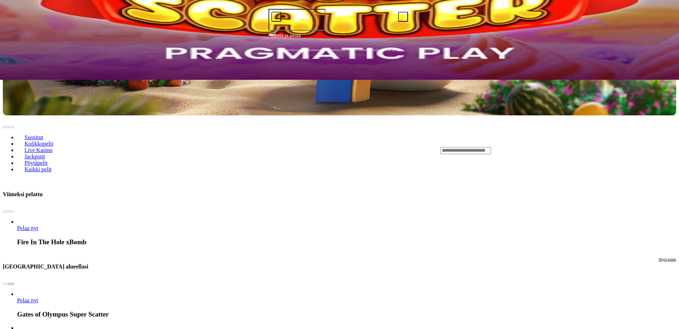
click at [659, 257] on span "Näytä kaikki" at bounding box center [667, 259] width 17 height 4
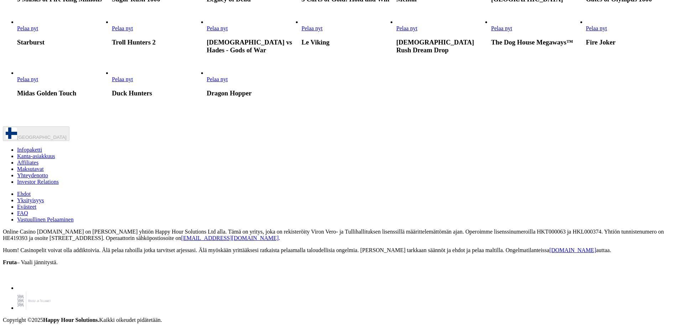
scroll to position [712, 0]
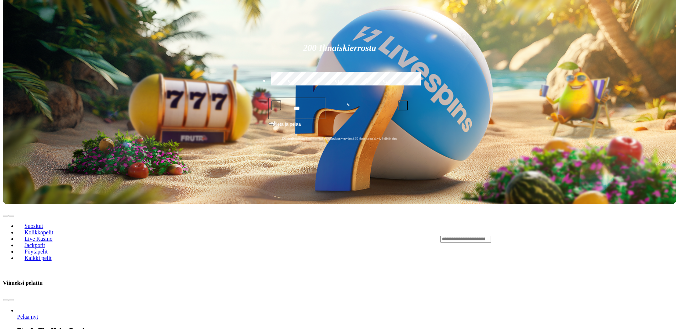
scroll to position [249, 0]
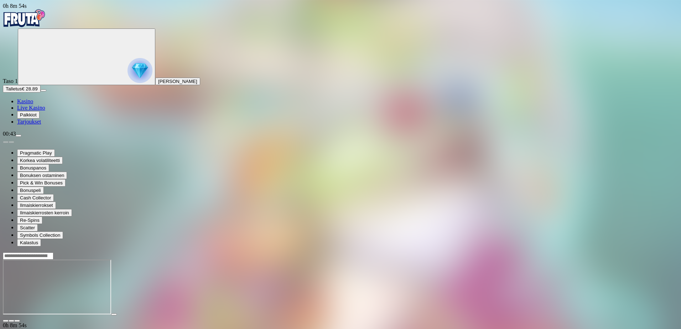
click at [42, 111] on span "Live Kasino" at bounding box center [31, 108] width 28 height 6
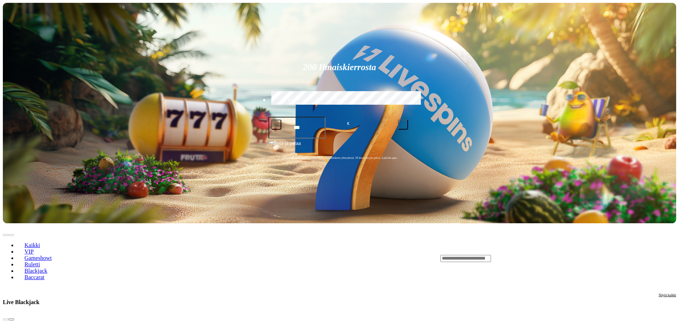
scroll to position [214, 0]
